Goal: Book appointment/travel/reservation

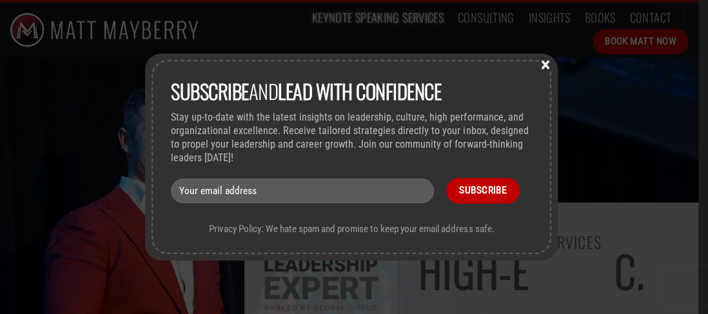
click at [547, 67] on button "×" at bounding box center [544, 64] width 19 height 12
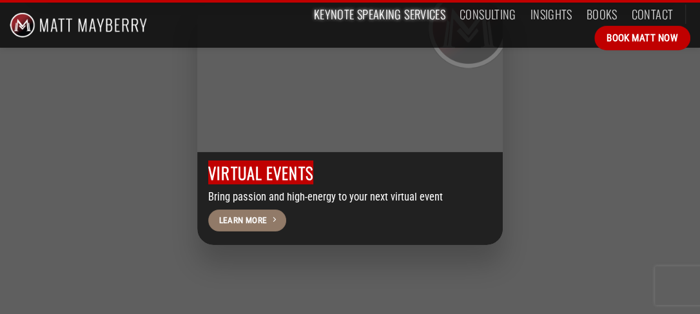
scroll to position [4539, 0]
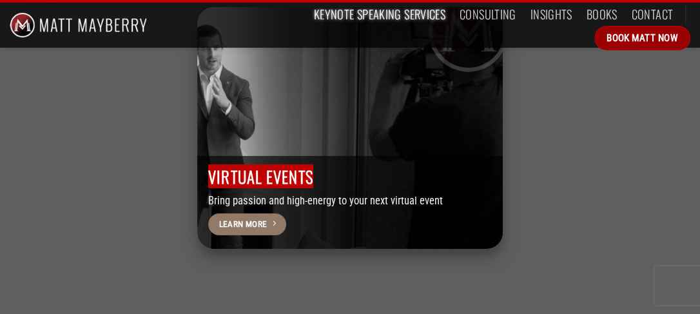
click at [629, 38] on span "Book Matt Now" at bounding box center [643, 37] width 72 height 15
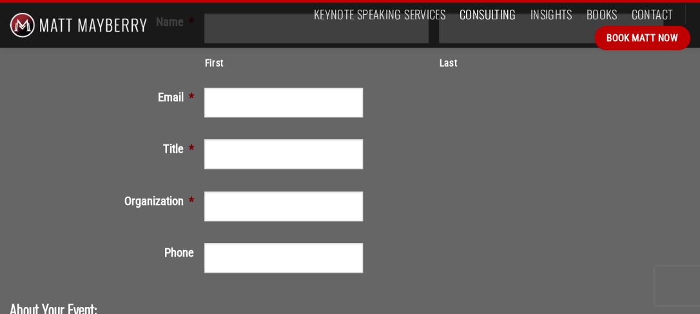
scroll to position [206, 0]
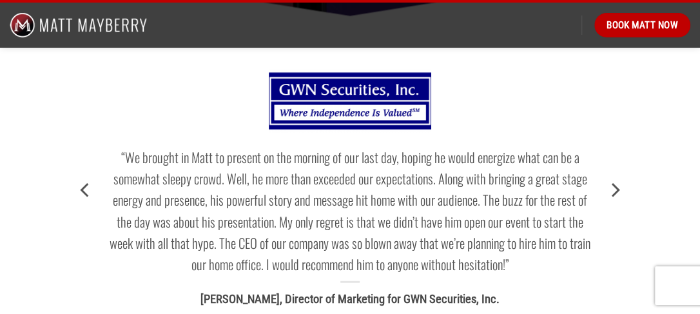
scroll to position [1599, 0]
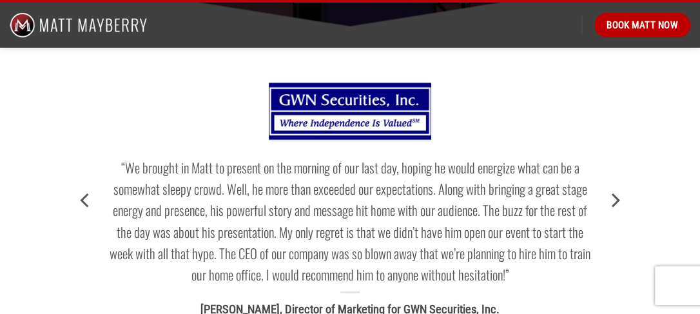
click at [346, 120] on img at bounding box center [350, 111] width 163 height 64
click at [349, 114] on img at bounding box center [350, 111] width 163 height 64
